Goal: Task Accomplishment & Management: Complete application form

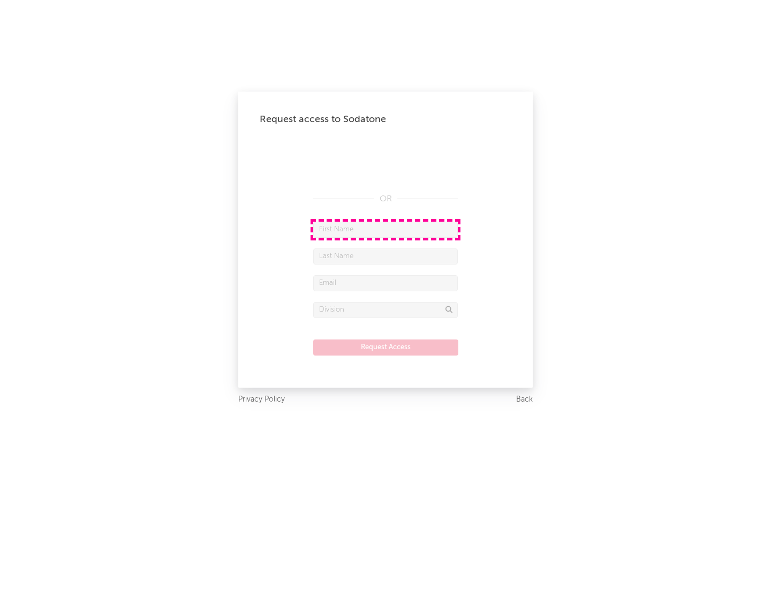
click at [385, 229] on input "text" at bounding box center [385, 230] width 145 height 16
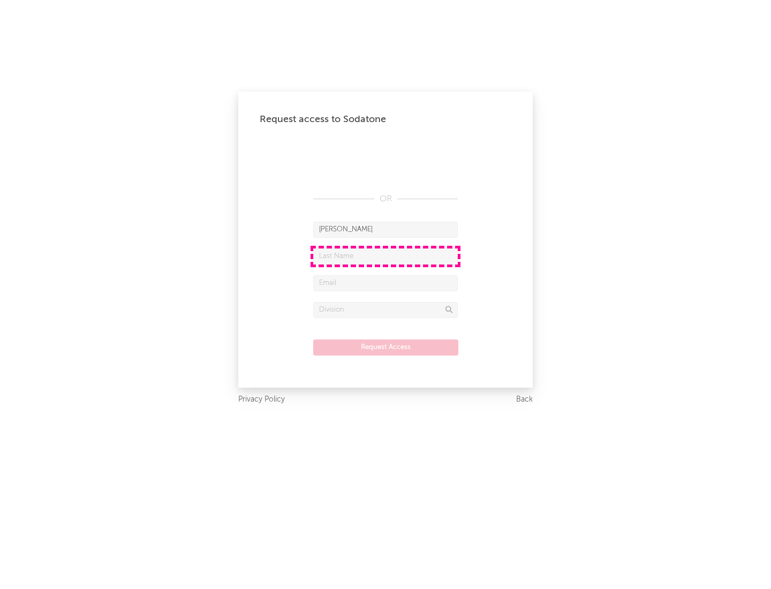
type input "[PERSON_NAME]"
click at [385, 256] on input "text" at bounding box center [385, 256] width 145 height 16
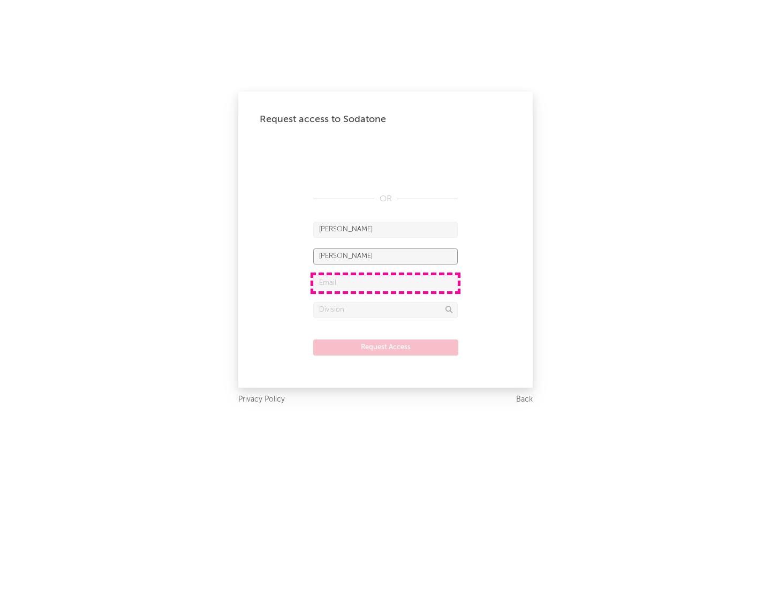
type input "[PERSON_NAME]"
click at [385, 283] on input "text" at bounding box center [385, 283] width 145 height 16
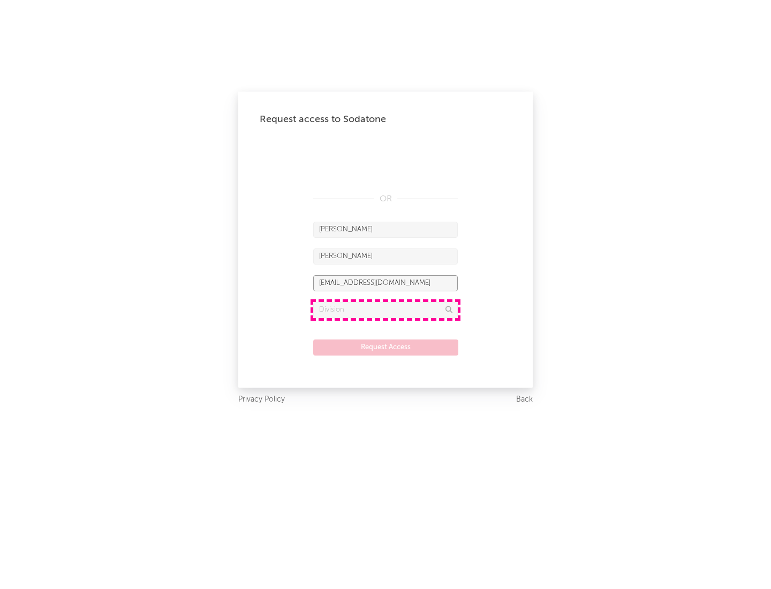
type input "[EMAIL_ADDRESS][DOMAIN_NAME]"
click at [385, 309] on input "text" at bounding box center [385, 310] width 145 height 16
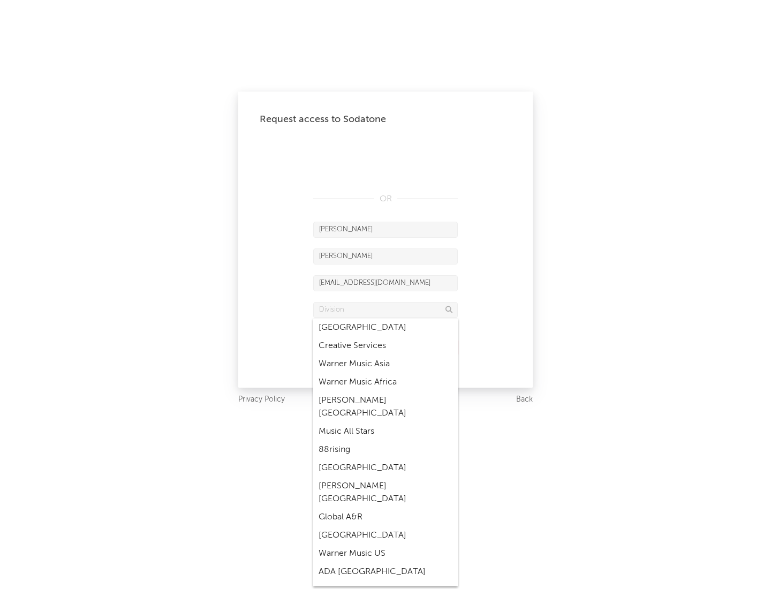
click at [385, 422] on div "Music All Stars" at bounding box center [385, 431] width 145 height 18
type input "Music All Stars"
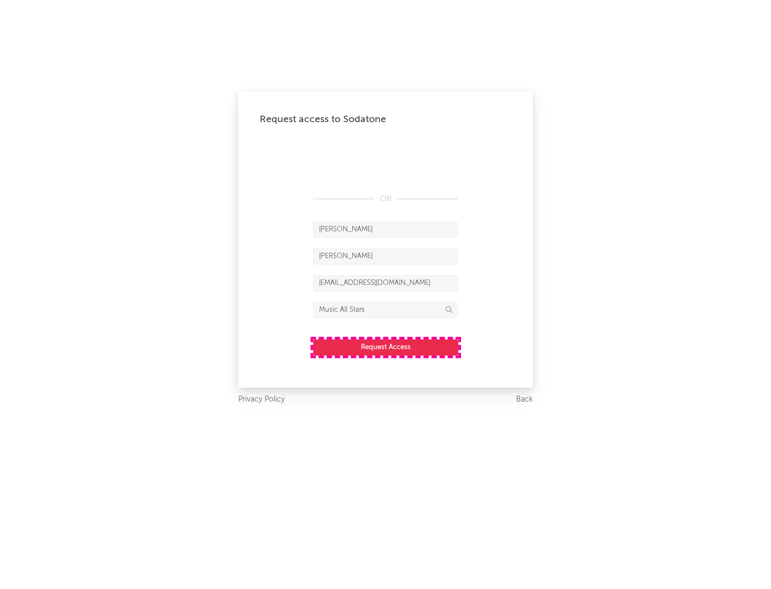
click at [385, 347] on button "Request Access" at bounding box center [385, 347] width 145 height 16
